Goal: Transaction & Acquisition: Purchase product/service

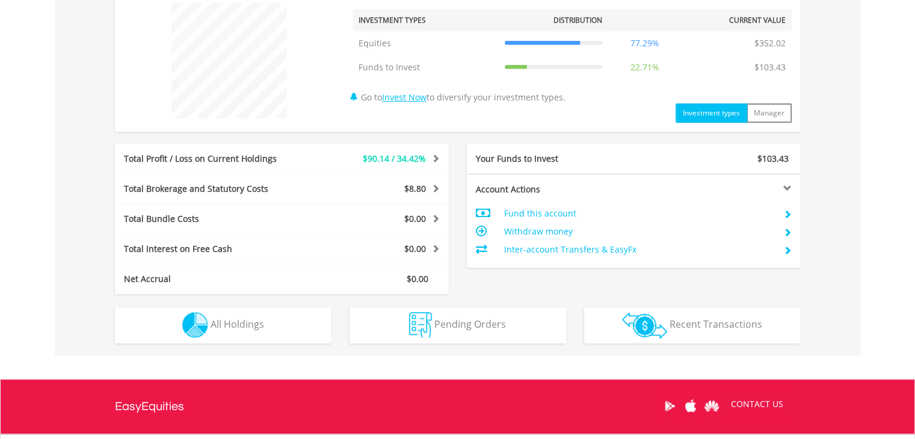
scroll to position [577, 0]
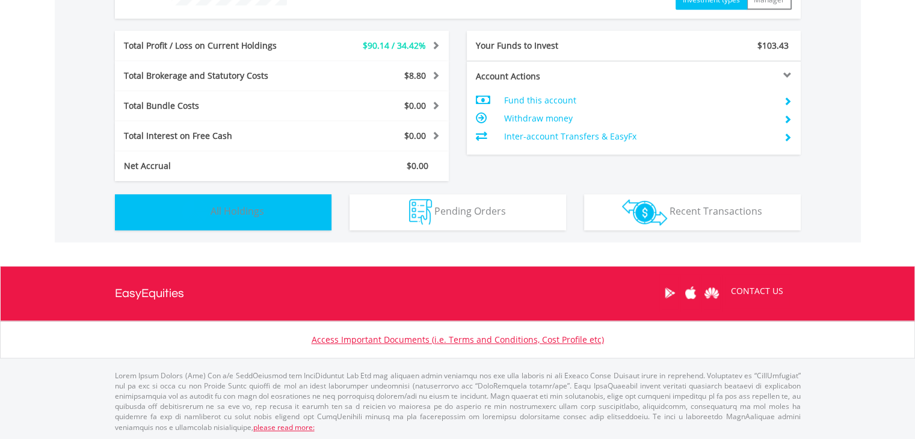
click at [308, 210] on button "Holdings All Holdings" at bounding box center [223, 212] width 216 height 36
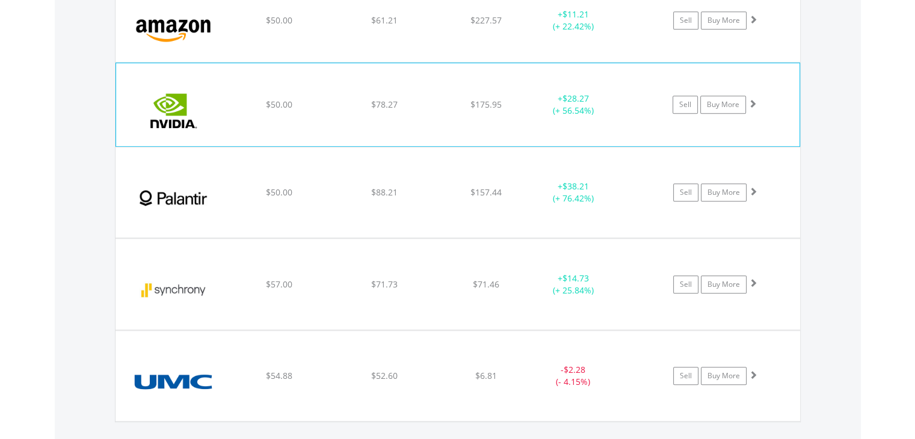
scroll to position [928, 0]
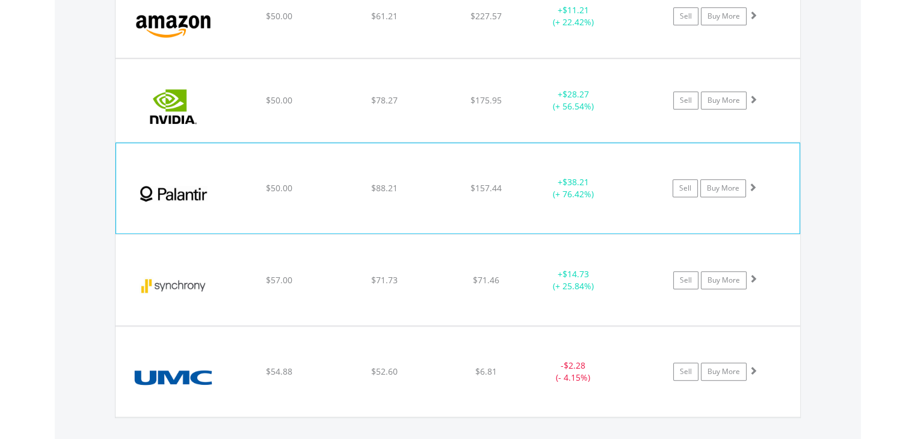
click at [373, 58] on div "﻿ Palantir Technologies Inc $50.00 $88.21 $157.44 + $38.21 (+ 76.42%) Sell Buy …" at bounding box center [457, 16] width 684 height 83
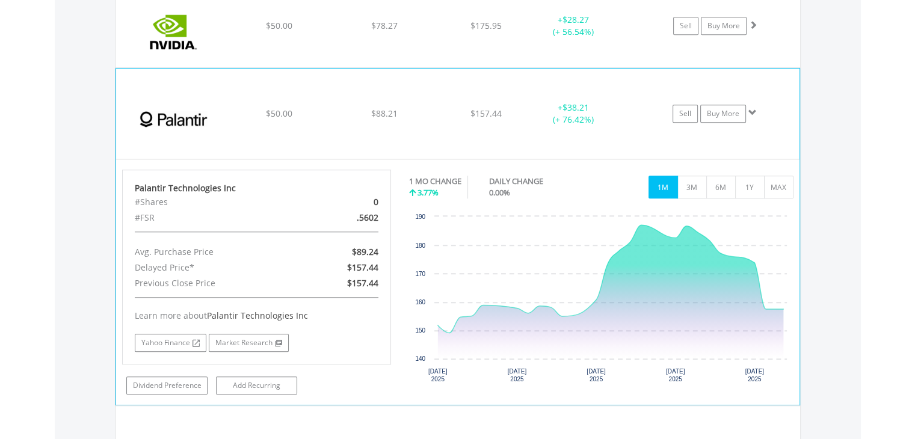
scroll to position [1004, 0]
click at [752, 189] on button "1Y" at bounding box center [749, 185] width 29 height 23
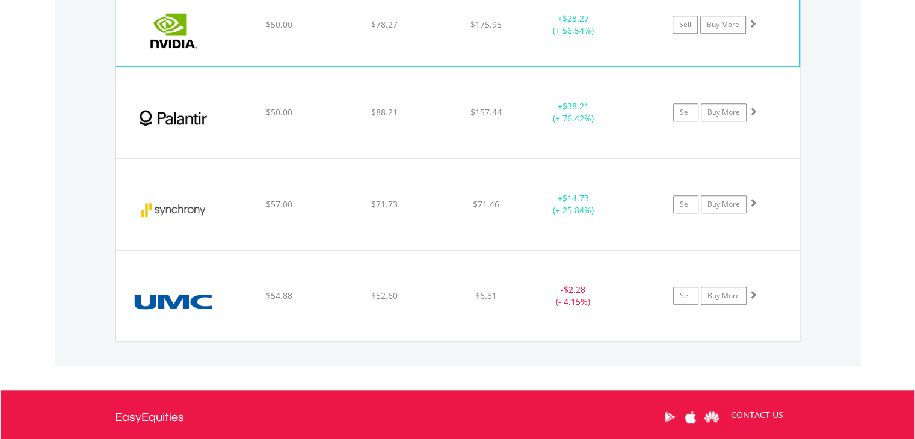
scroll to position [764, 0]
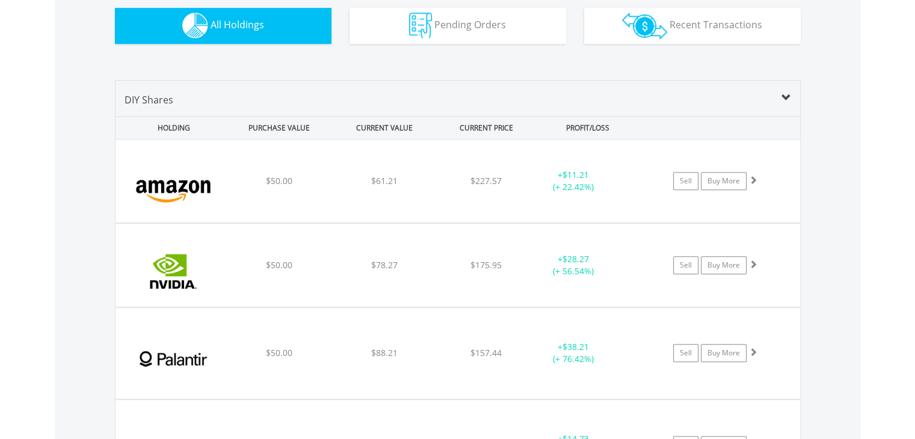
click at [37, 152] on body "My Investments Invest Now New Listings Sell My Recurring Investments Pending Or…" at bounding box center [457, 25] width 915 height 1579
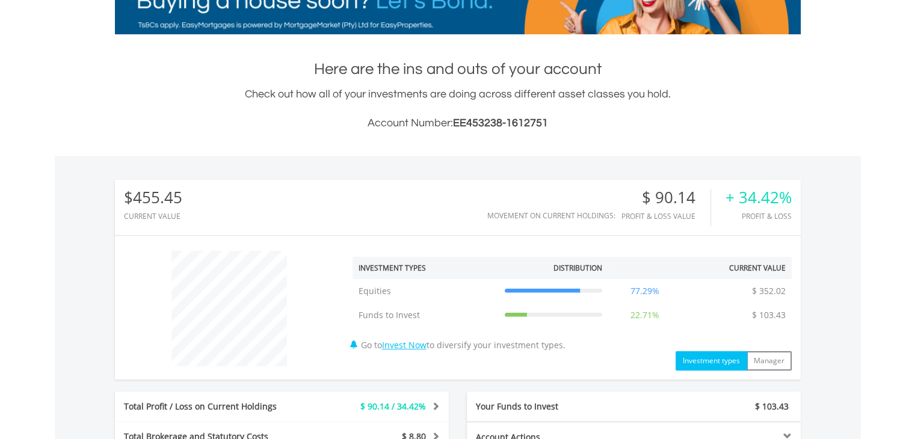
scroll to position [517, 0]
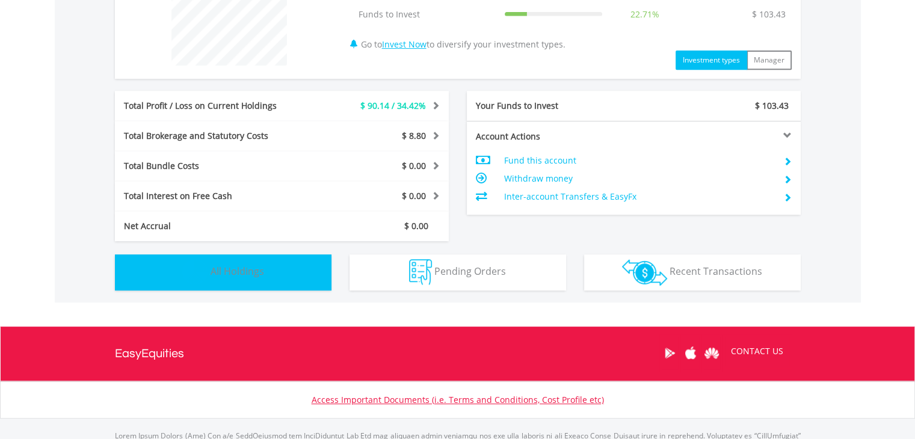
click at [177, 281] on button "Holdings All Holdings" at bounding box center [223, 272] width 216 height 36
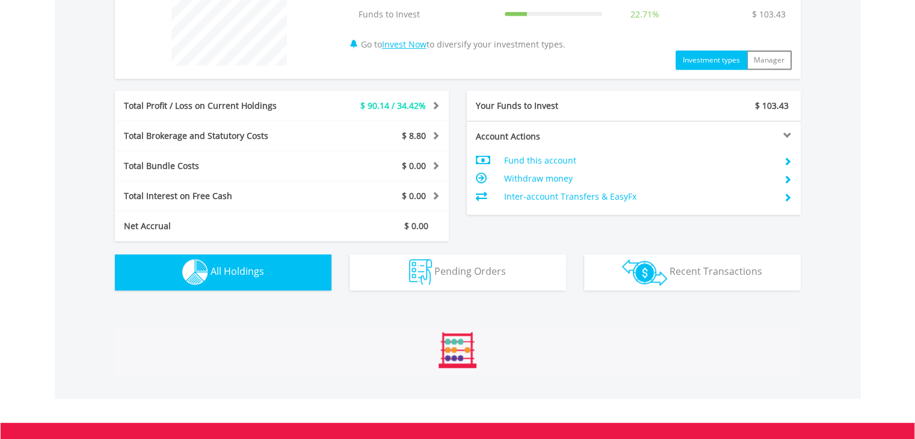
scroll to position [842, 0]
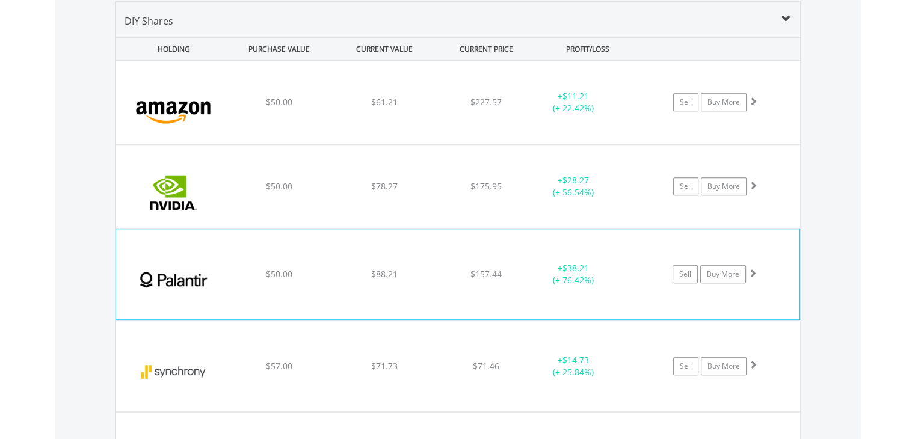
click at [231, 144] on div "﻿ Palantir Technologies Inc $50.00 $88.21 $157.44 + $38.21 (+ 76.42%) Sell Buy …" at bounding box center [457, 102] width 684 height 83
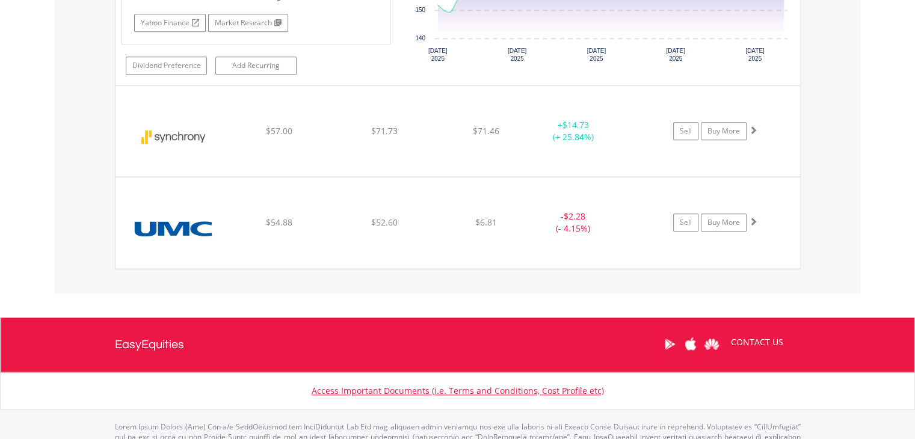
scroll to position [1023, 0]
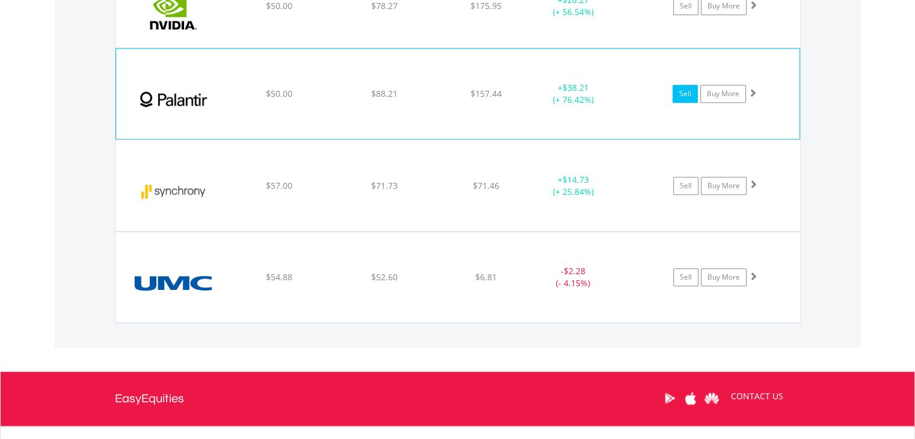
click at [681, 94] on link "Sell" at bounding box center [684, 94] width 25 height 18
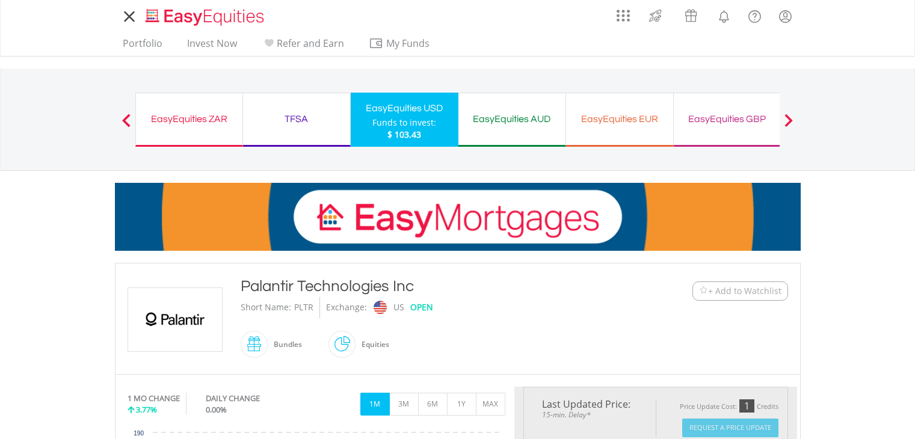
type input "*****"
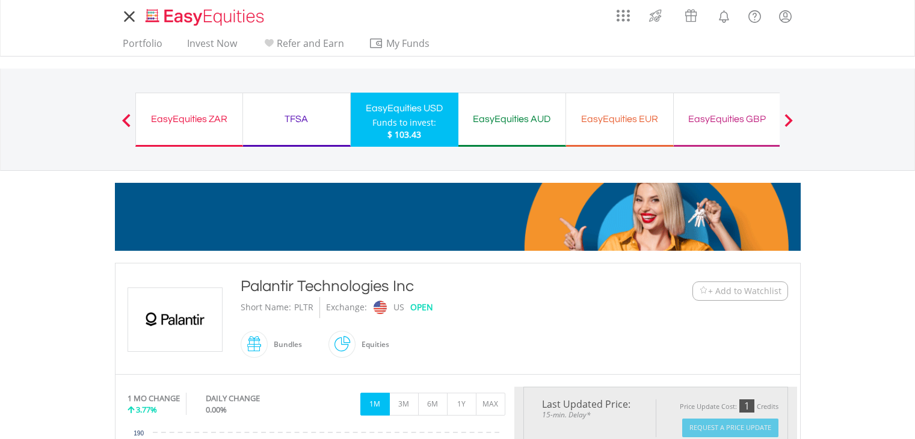
type input "******"
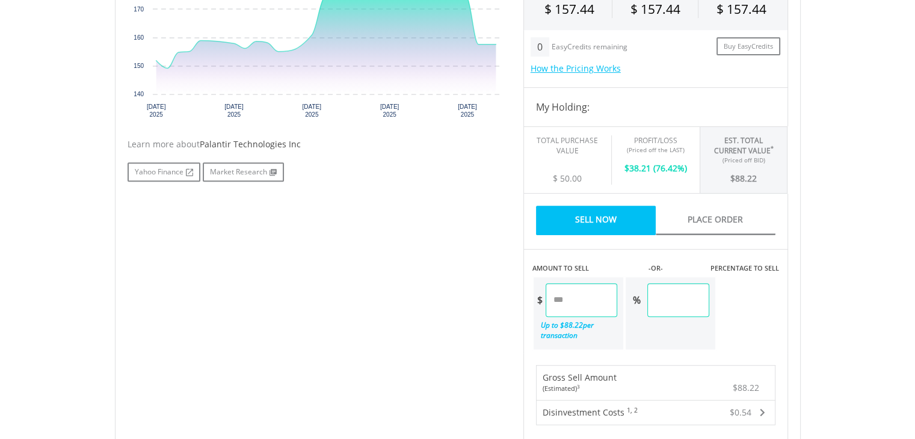
scroll to position [301, 0]
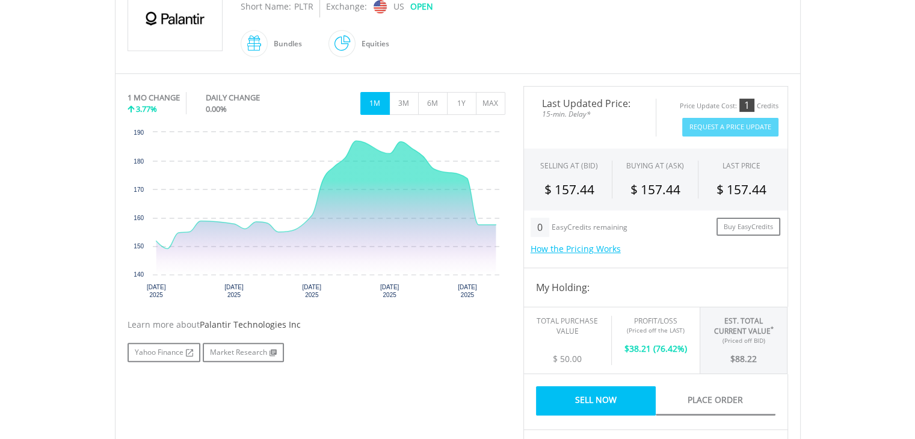
click at [584, 391] on link "Sell Now" at bounding box center [596, 400] width 120 height 29
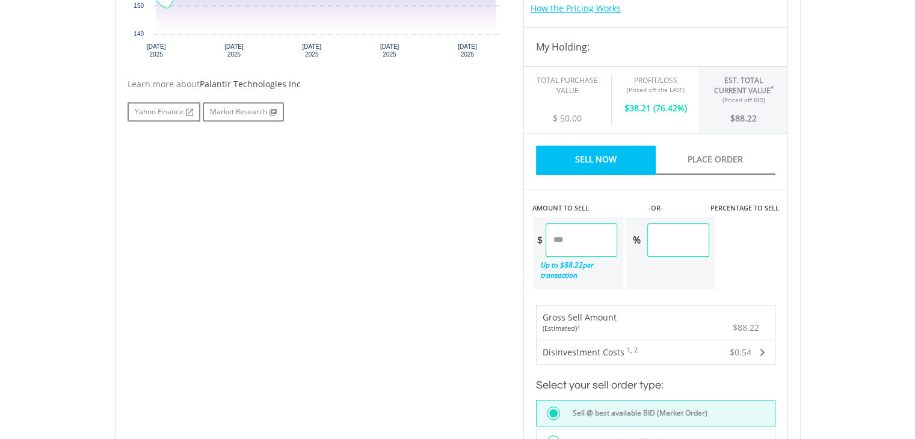
scroll to position [782, 0]
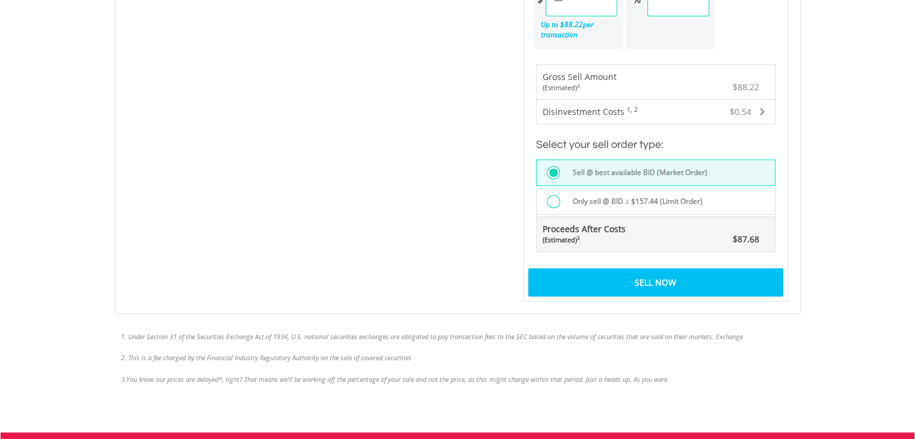
click at [580, 277] on div "Sell Now" at bounding box center [655, 282] width 255 height 28
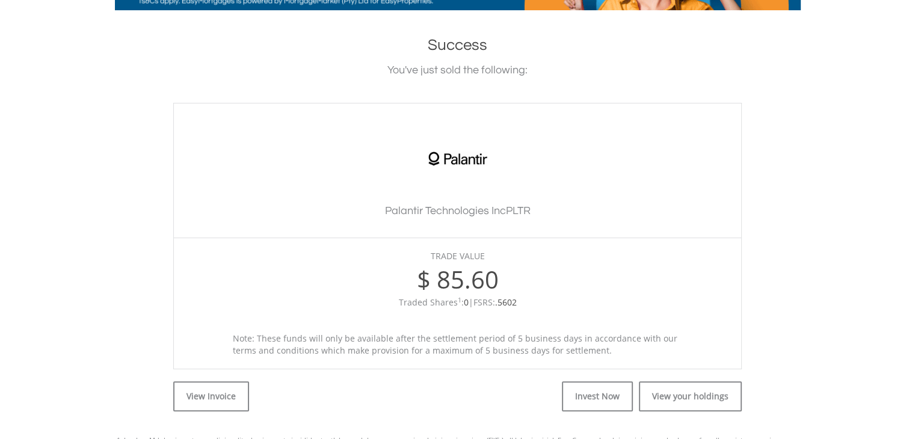
scroll to position [481, 0]
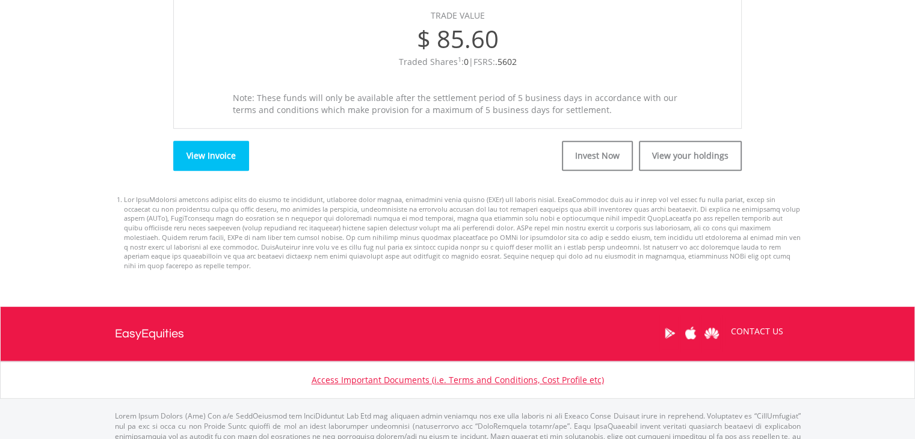
click at [225, 153] on link "View Invoice" at bounding box center [211, 156] width 76 height 30
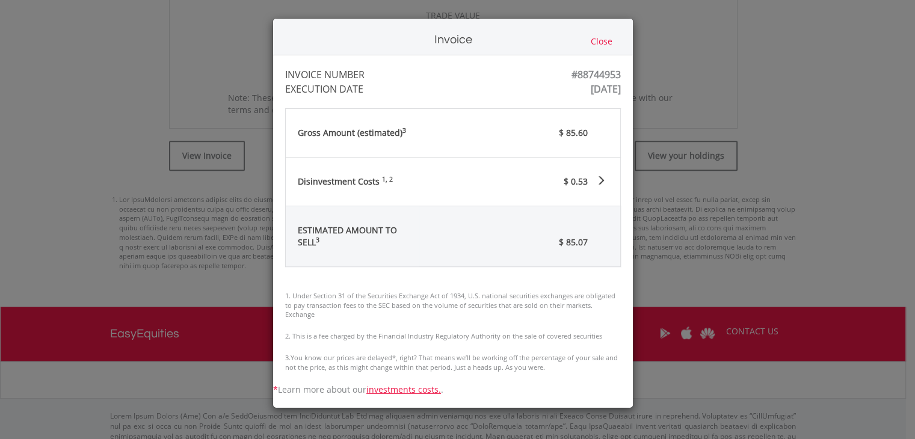
click at [602, 39] on button "Close" at bounding box center [601, 41] width 29 height 13
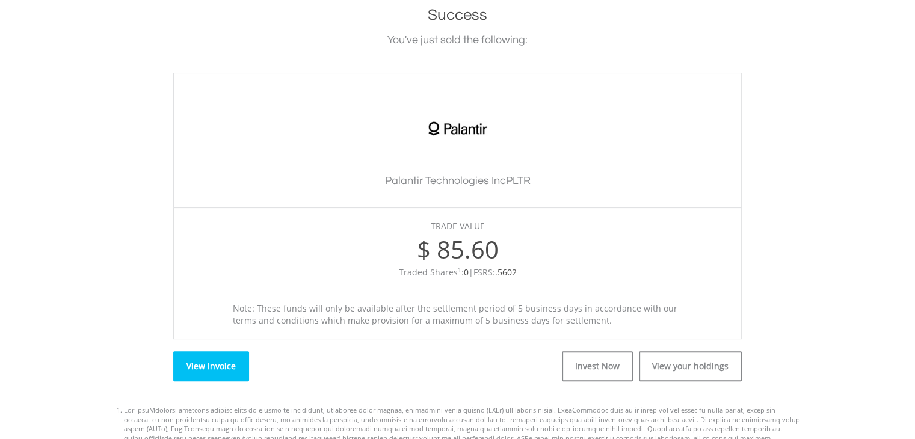
scroll to position [0, 0]
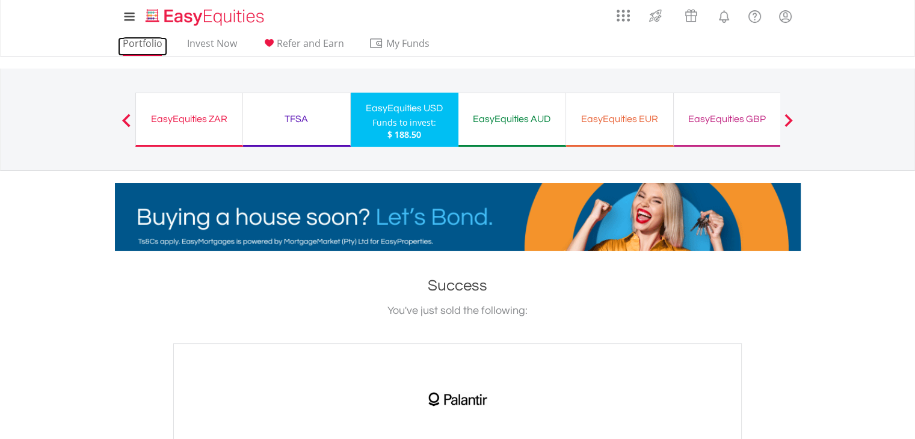
click at [137, 50] on link "Portfolio" at bounding box center [142, 46] width 49 height 19
